Goal: Task Accomplishment & Management: Complete application form

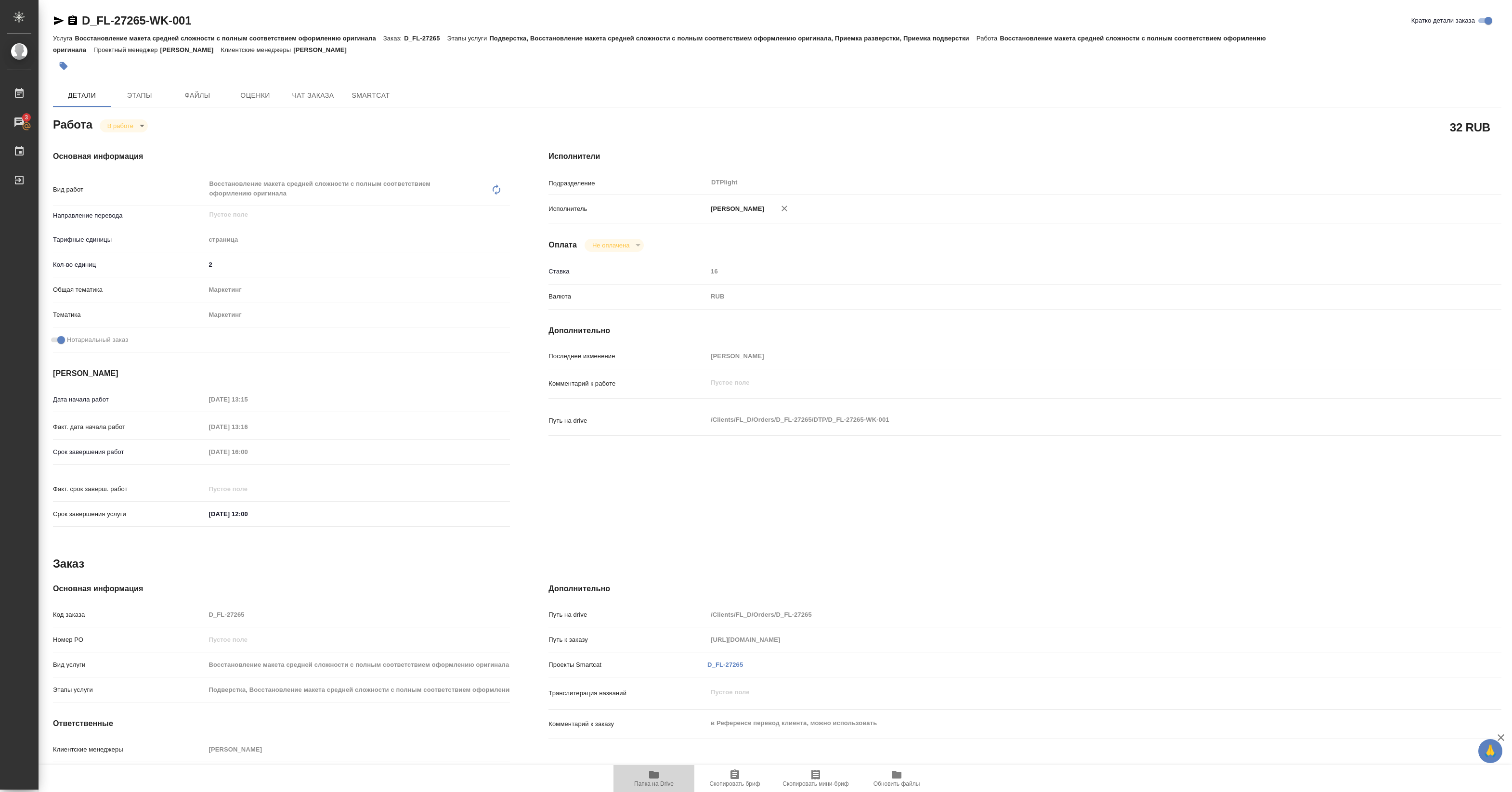
click at [653, 776] on icon "button" at bounding box center [654, 774] width 10 height 8
click at [82, 26] on link "D_FL-27265-WK-001" at bounding box center [137, 20] width 109 height 13
type textarea "x"
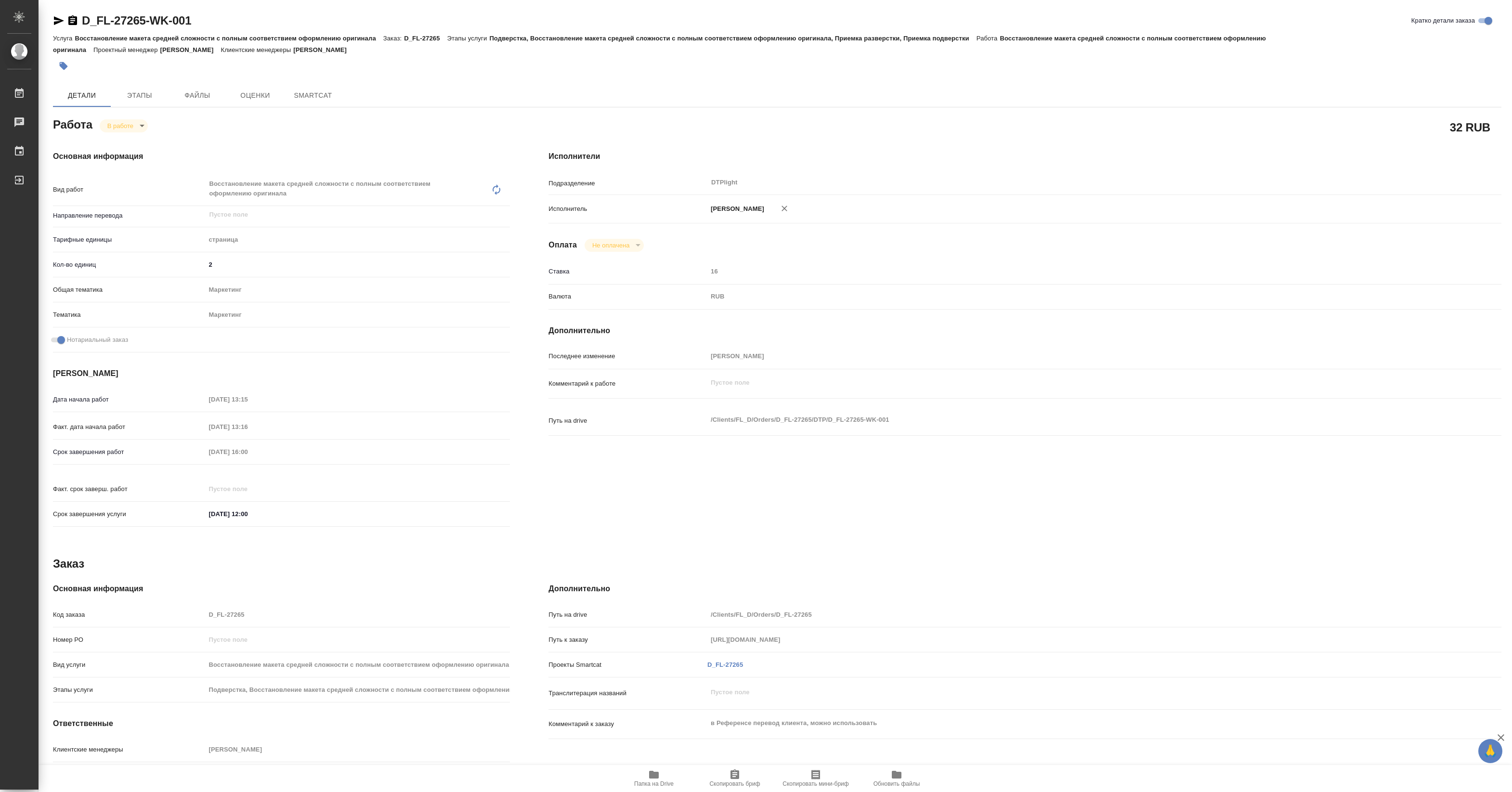
type textarea "x"
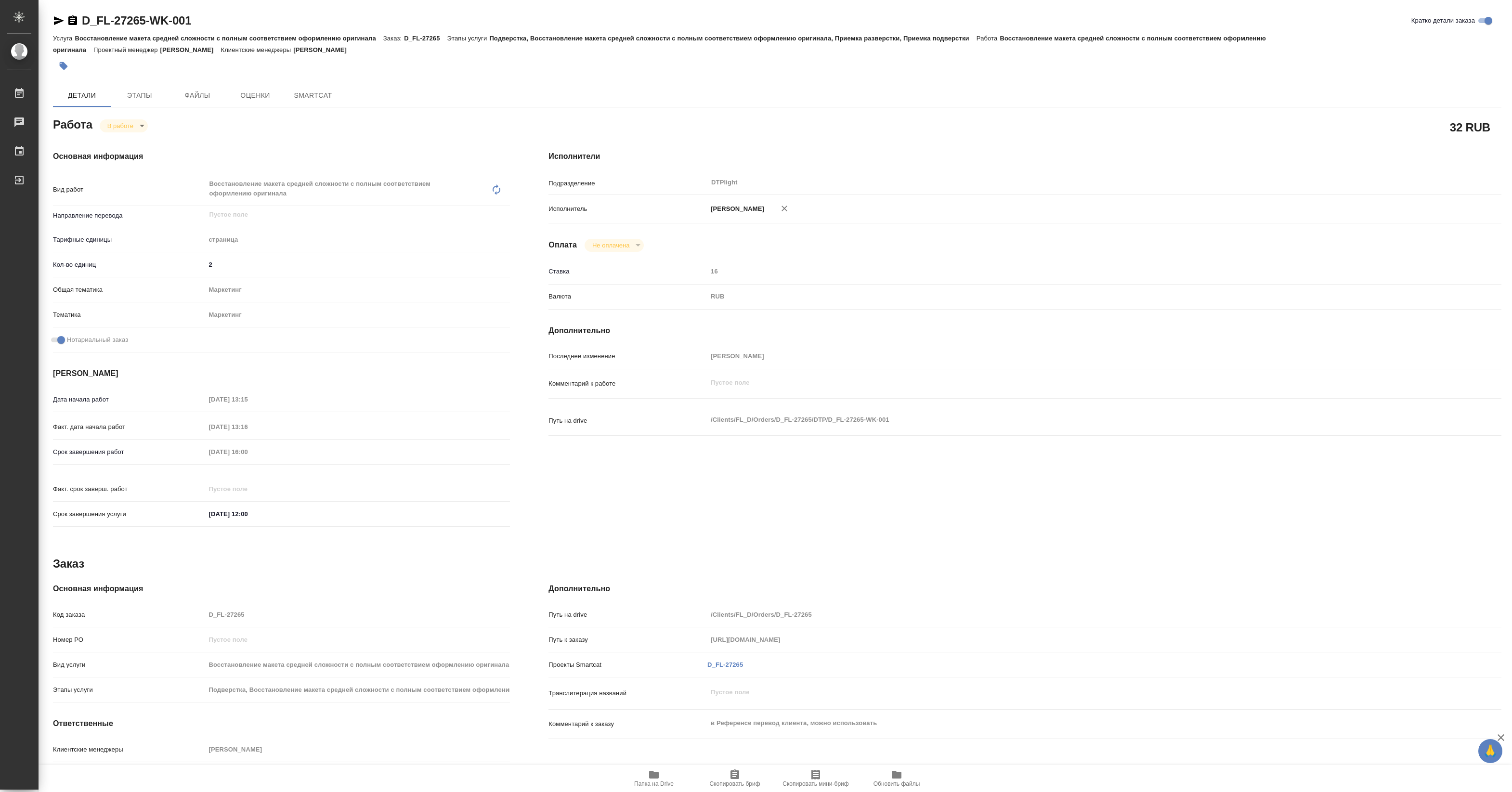
type textarea "x"
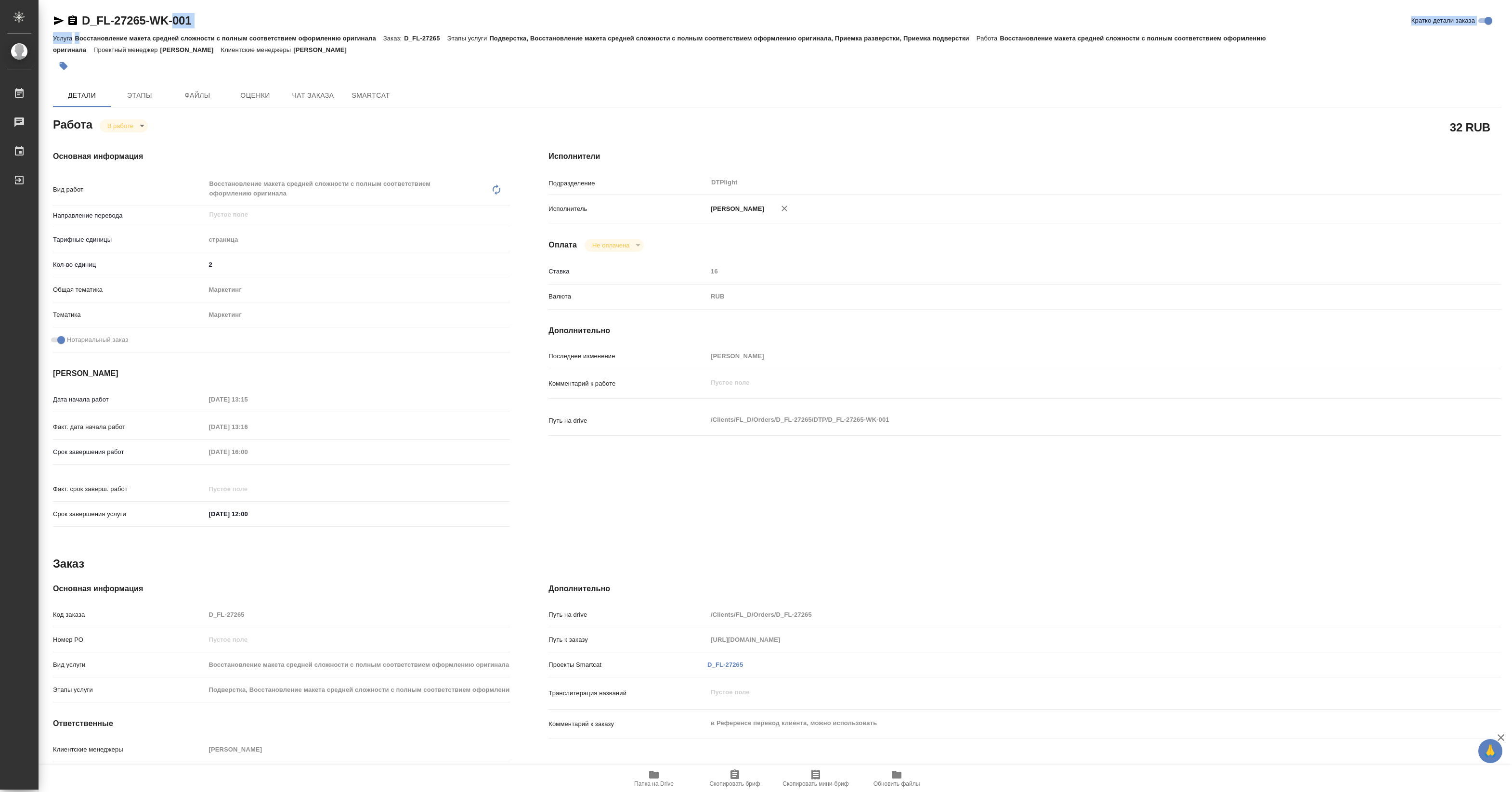
type textarea "x"
drag, startPoint x: 143, startPoint y: 24, endPoint x: 190, endPoint y: 23, distance: 47.0
click at [190, 23] on div "D_FL-27265-WK-001 Кратко детали заказа Услуга Восстановление макета средней сло…" at bounding box center [776, 45] width 1449 height 63
click at [198, 19] on div "D_FL-27265-WK-001 Кратко детали заказа" at bounding box center [776, 21] width 1449 height 16
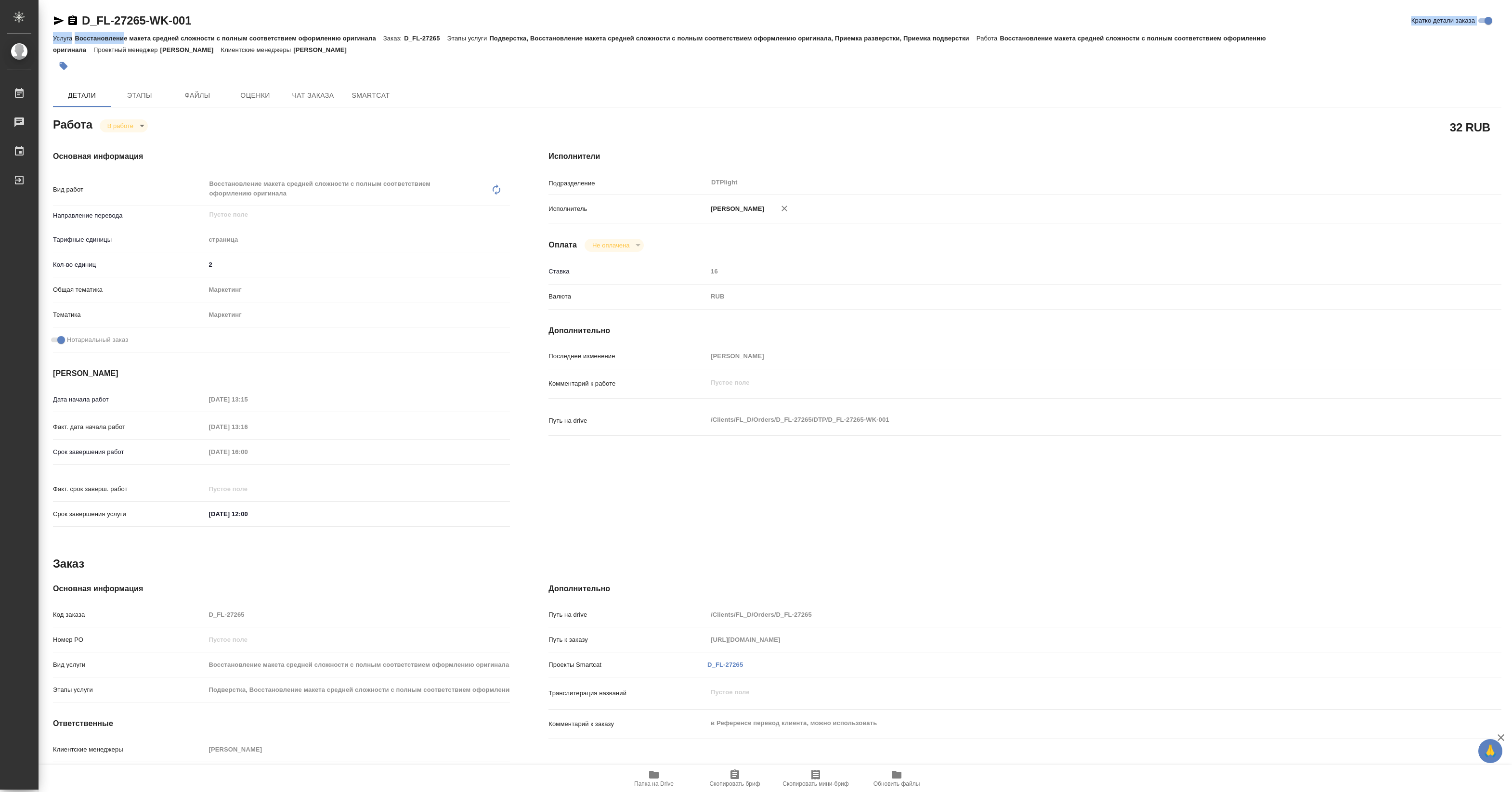
type textarea "x"
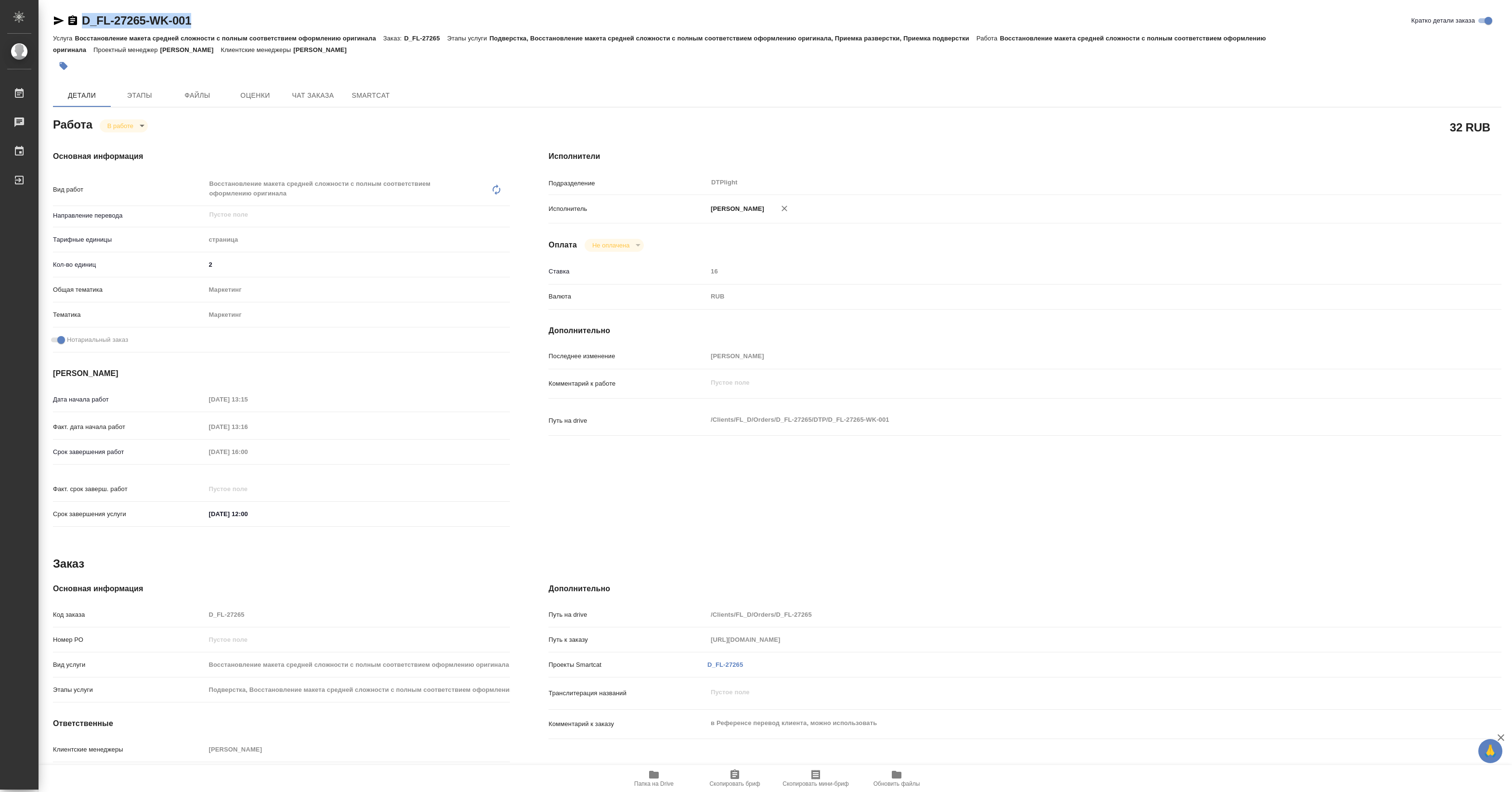
drag, startPoint x: 198, startPoint y: 25, endPoint x: 83, endPoint y: 27, distance: 115.0
click at [83, 27] on div "D_FL-27265-WK-001 Кратко детали заказа" at bounding box center [776, 21] width 1449 height 16
copy link "D_FL-27265-WK-001"
click at [140, 128] on body "🙏 .cls-1 fill:#fff; AWATERA Pankina Anna Работы 3 Чаты График Выйти D_FL-27265-…" at bounding box center [756, 396] width 1512 height 792
click at [133, 140] on button "Выполнен" at bounding box center [124, 142] width 35 height 11
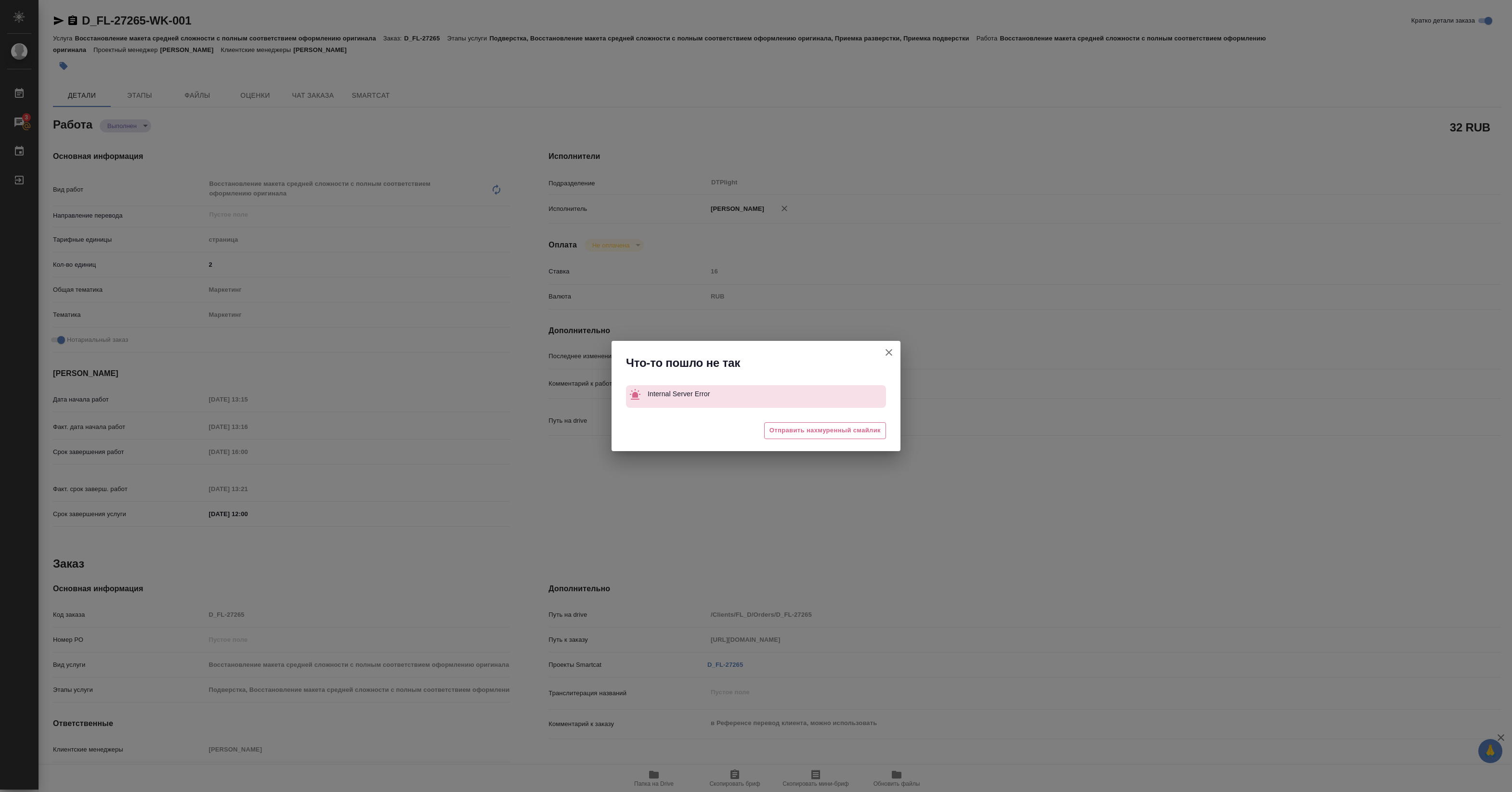
type textarea "x"
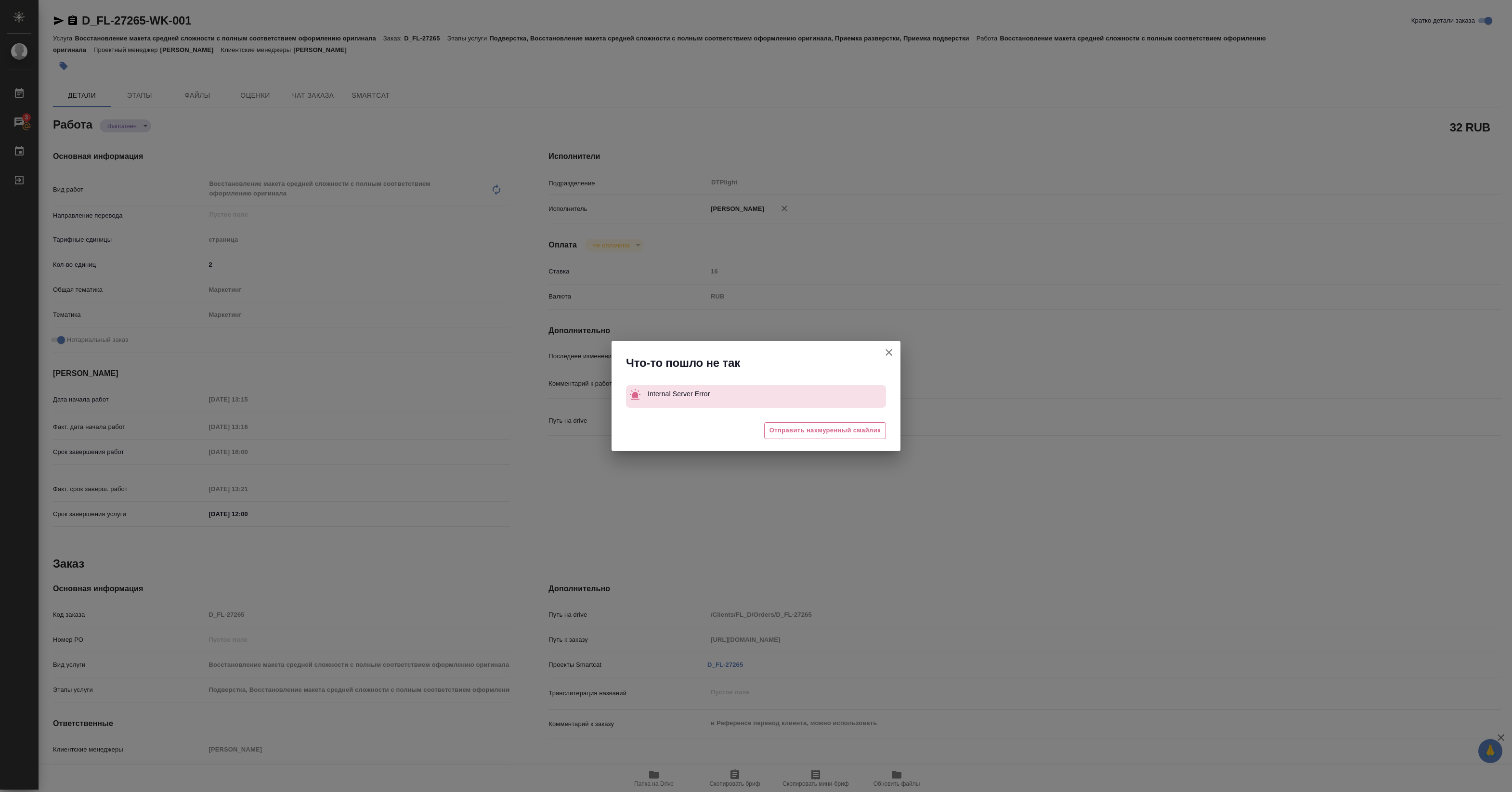
type textarea "x"
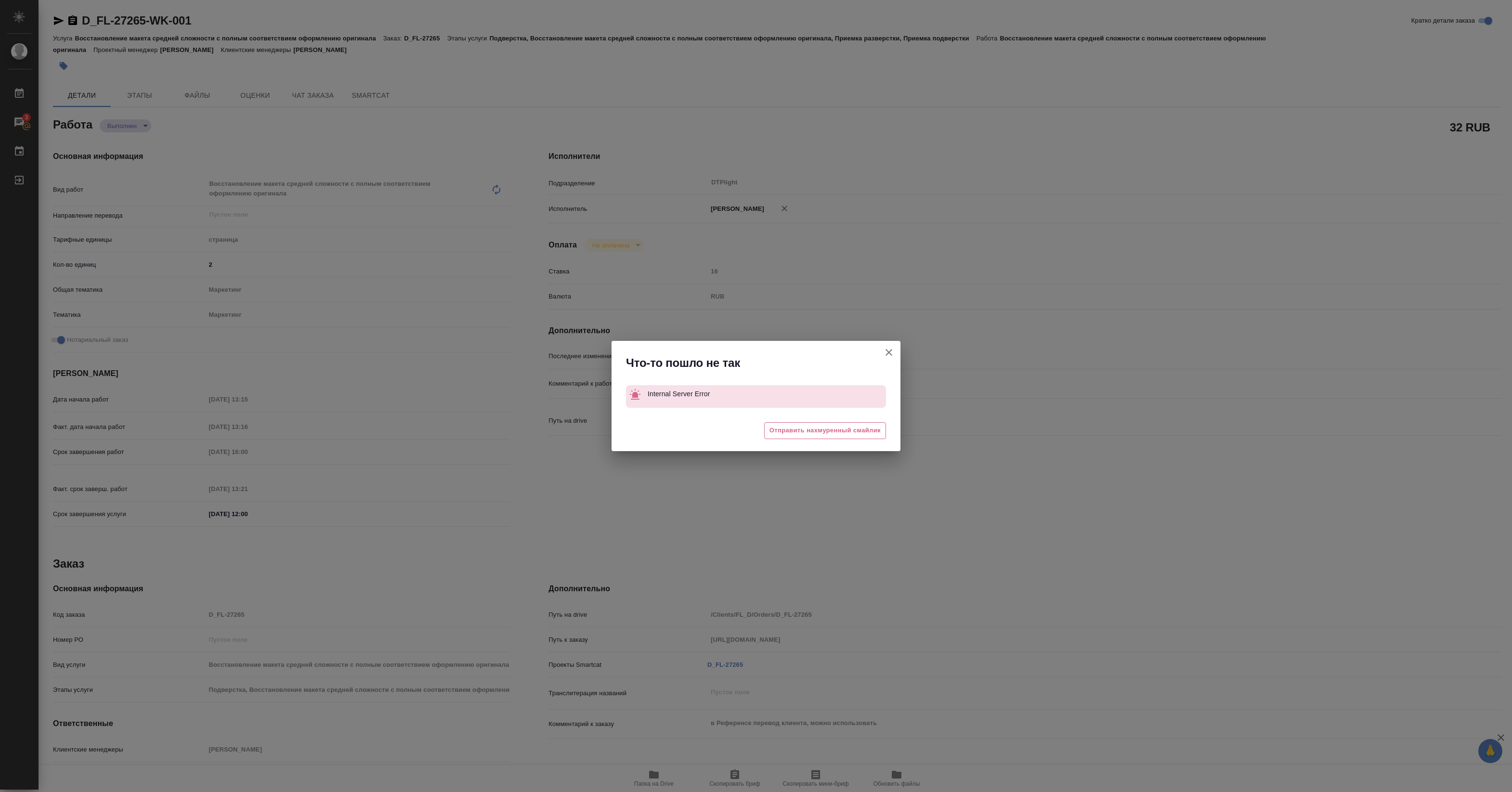
type textarea "x"
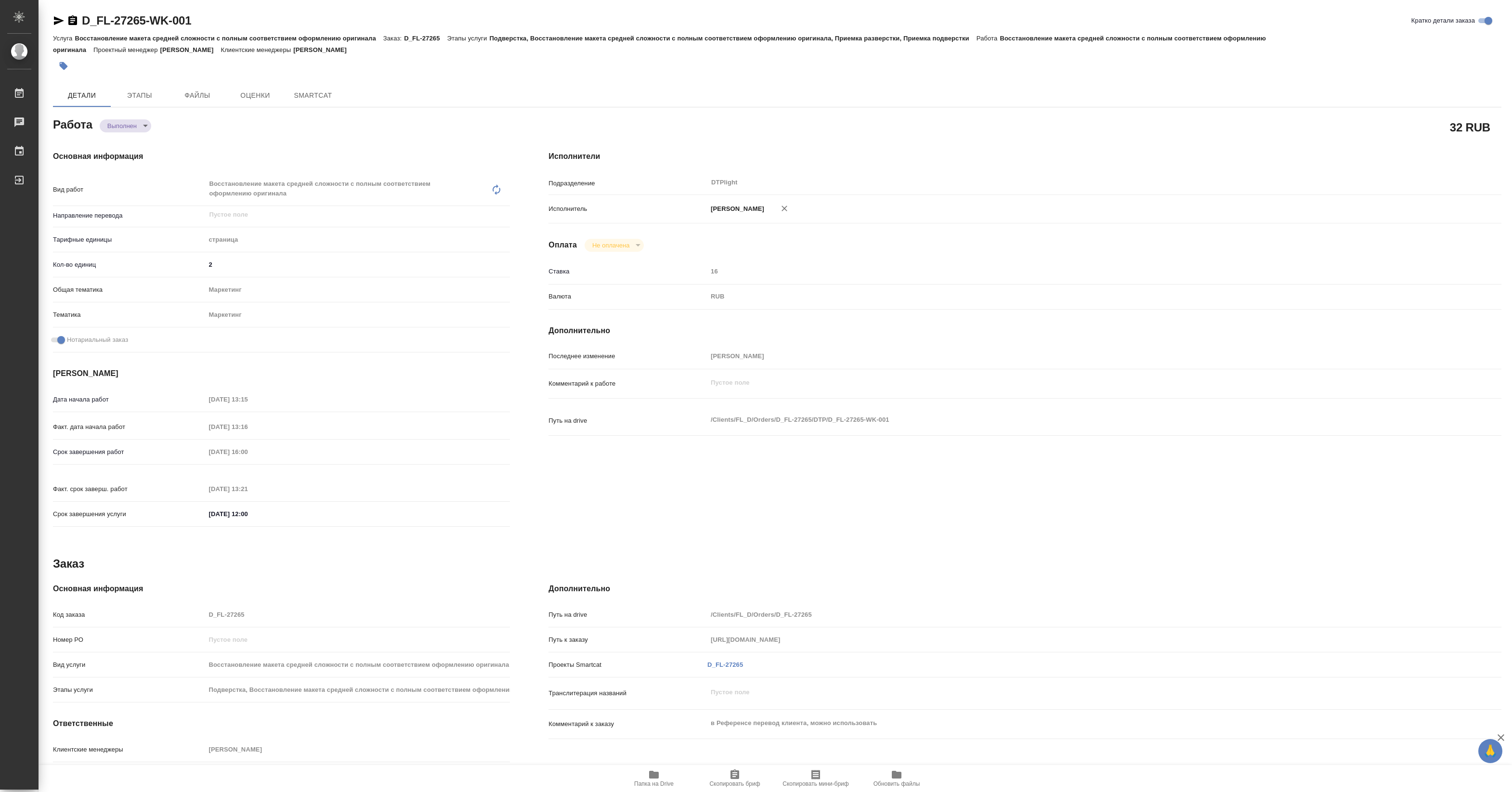
type textarea "x"
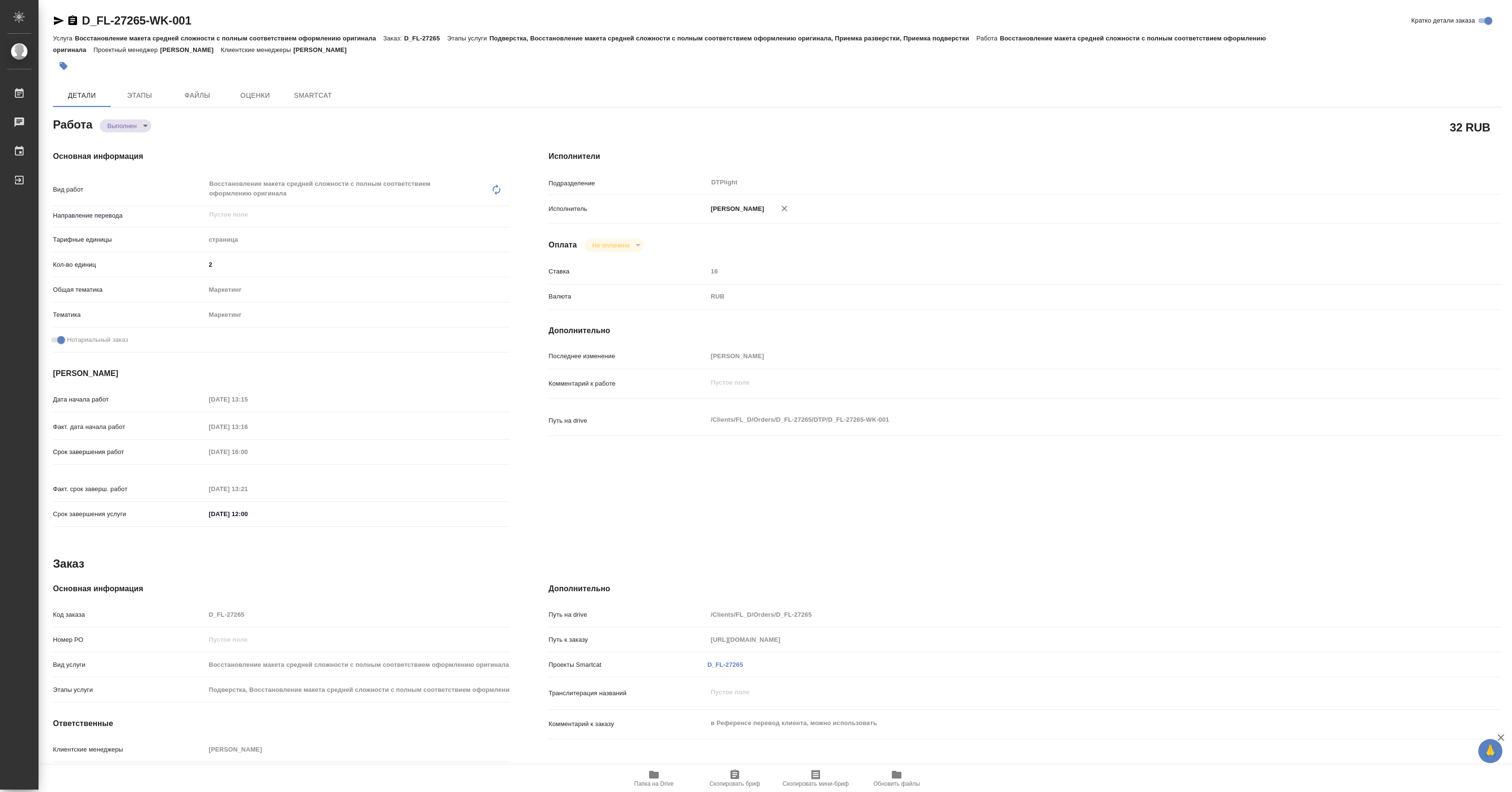
type textarea "x"
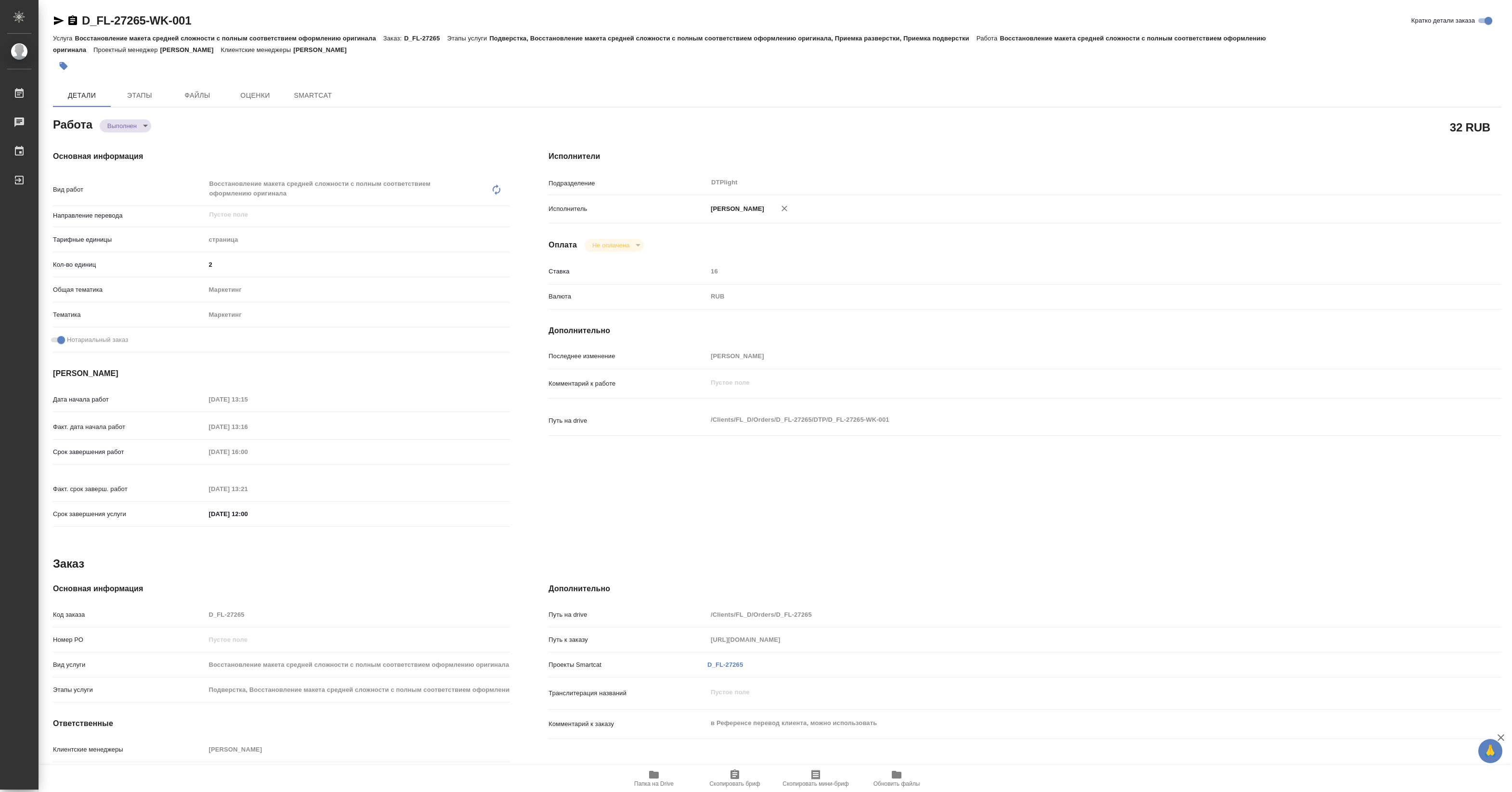
type textarea "x"
